Goal: Navigation & Orientation: Find specific page/section

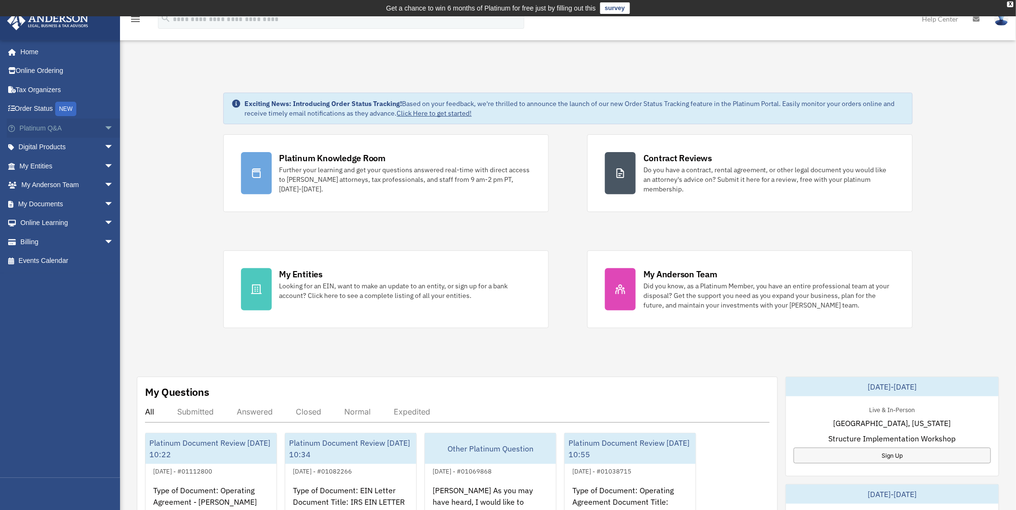
click at [104, 126] on span "arrow_drop_down" at bounding box center [113, 129] width 19 height 20
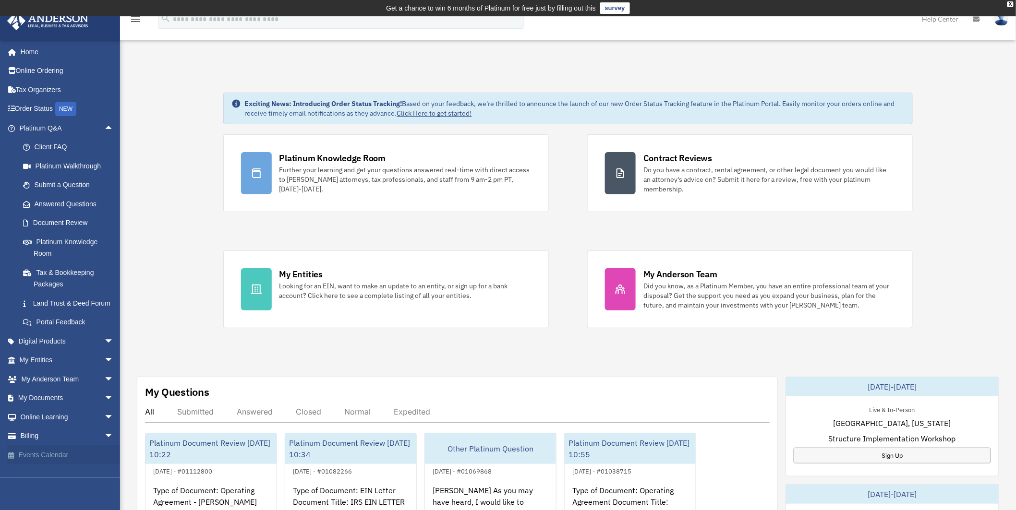
click at [30, 465] on link "Events Calendar" at bounding box center [67, 454] width 121 height 19
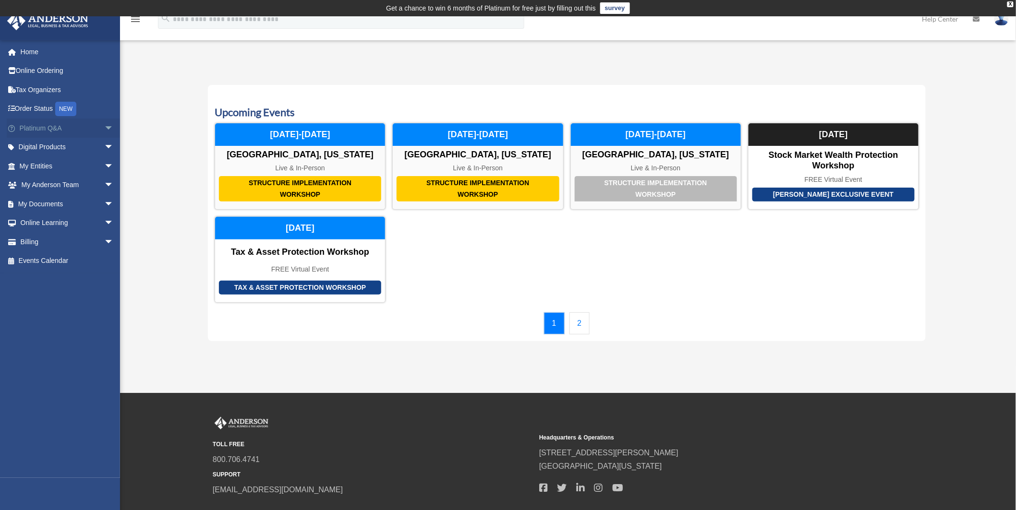
click at [104, 127] on span "arrow_drop_down" at bounding box center [113, 129] width 19 height 20
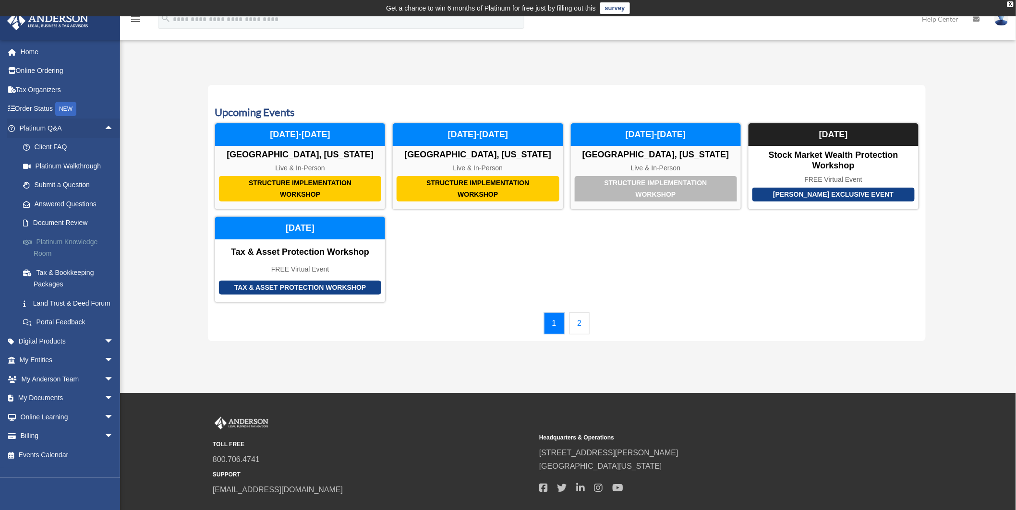
click at [57, 237] on link "Platinum Knowledge Room" at bounding box center [70, 247] width 115 height 31
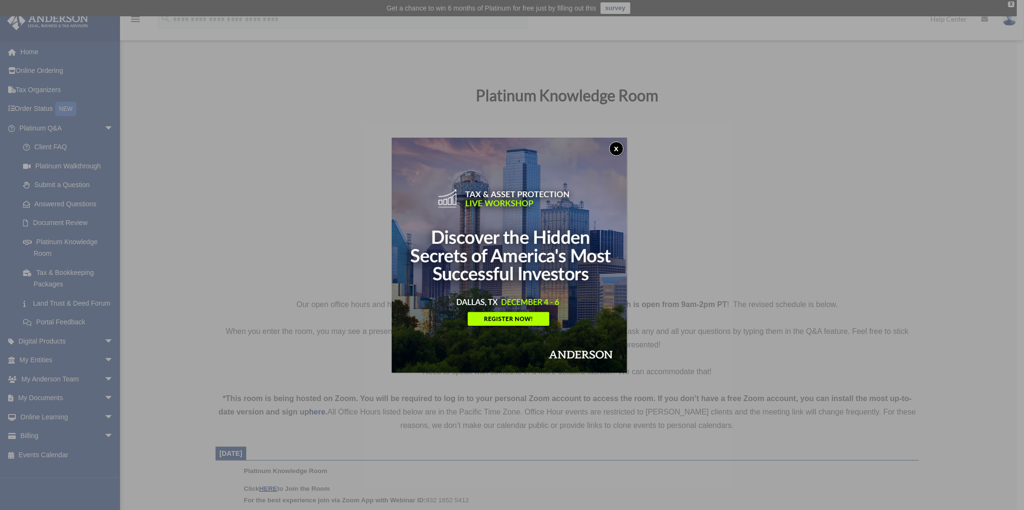
click at [618, 146] on button "x" at bounding box center [616, 149] width 14 height 14
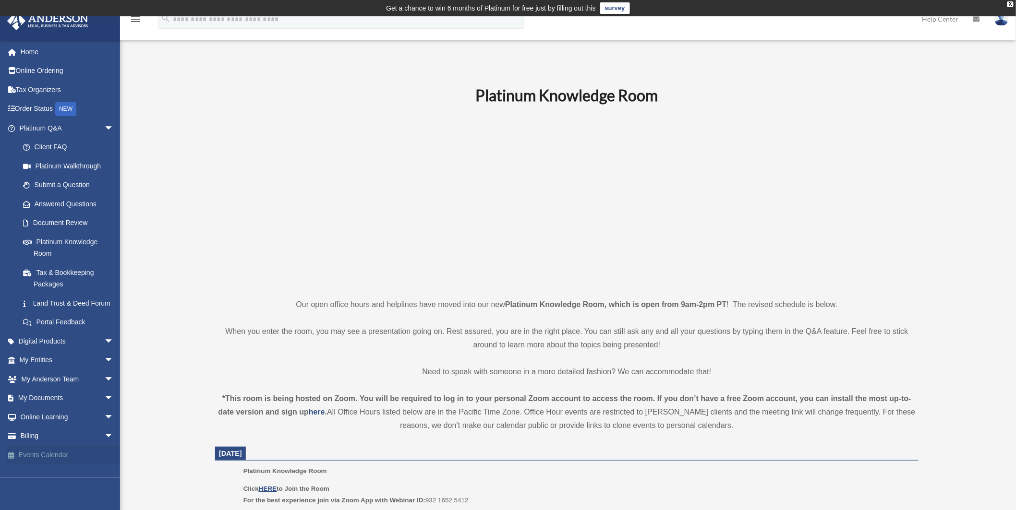
click at [38, 465] on link "Events Calendar" at bounding box center [67, 454] width 121 height 19
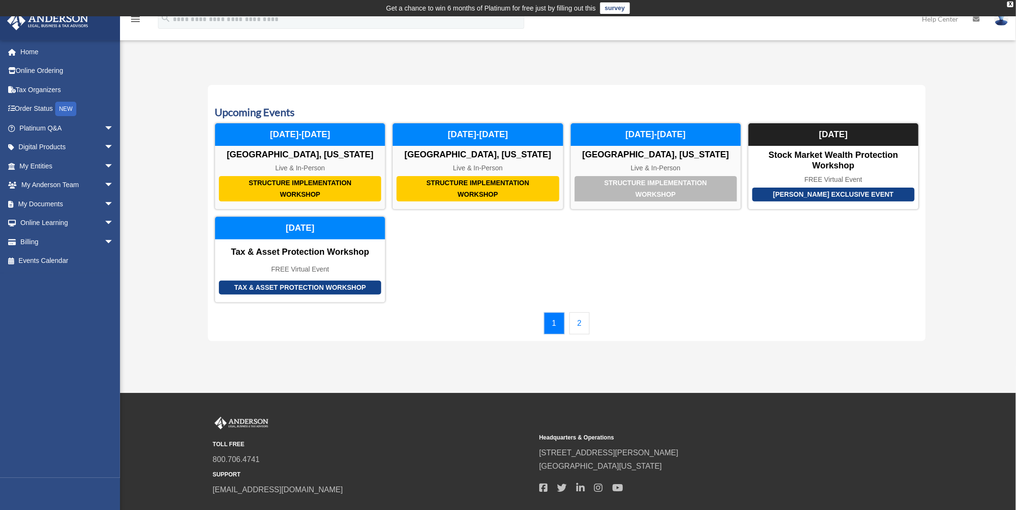
click at [577, 323] on link "2" at bounding box center [579, 323] width 21 height 22
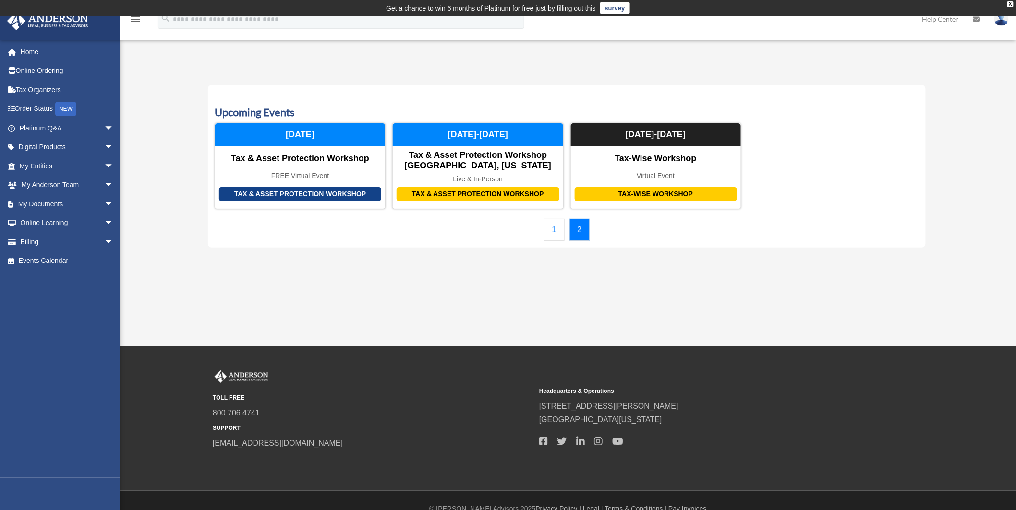
click at [552, 228] on link "1" at bounding box center [554, 230] width 21 height 22
